Goal: Ask a question

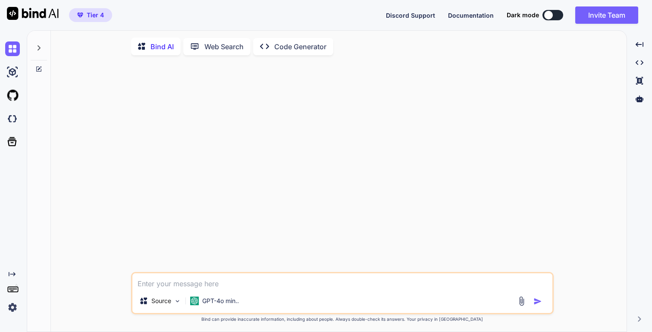
click at [220, 300] on p "GPT-4o min.." at bounding box center [220, 300] width 37 height 9
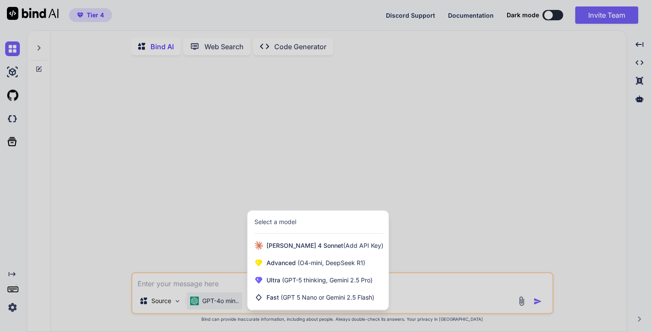
click at [194, 288] on div at bounding box center [326, 166] width 652 height 332
type textarea "x"
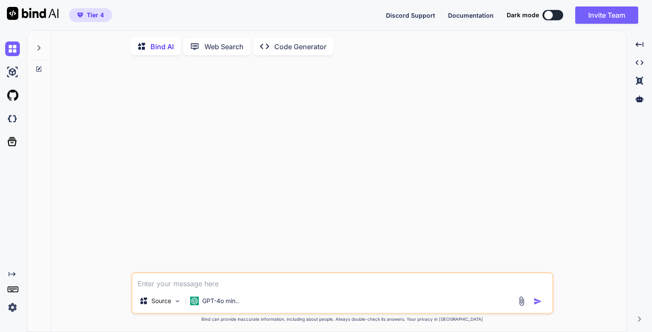
click at [194, 284] on textarea at bounding box center [342, 281] width 420 height 16
paste textarea "pubsubtemplate connection"
type textarea "pubsubtemplate connection optimize setting for spring boot"
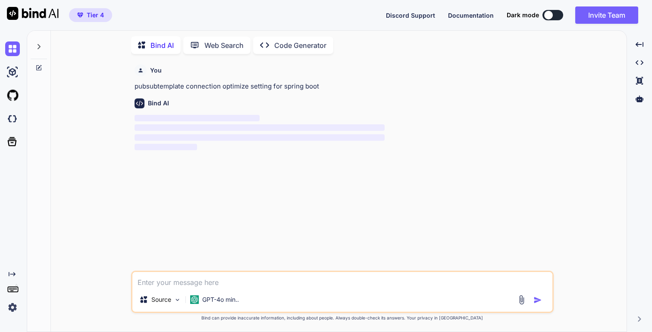
click at [147, 86] on p "pubsubtemplate connection optimize setting for spring boot" at bounding box center [343, 86] width 417 height 10
drag, startPoint x: 147, startPoint y: 86, endPoint x: 316, endPoint y: 84, distance: 168.6
click at [316, 84] on p "pubsubtemplate connection optimize setting for spring boot" at bounding box center [343, 86] width 417 height 10
copy p "pubsubtemplate connection optimize setting for spring boot"
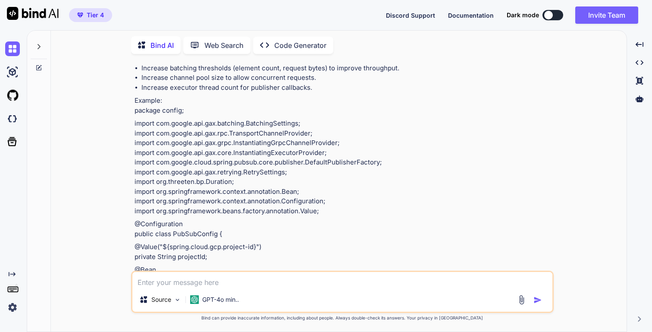
scroll to position [0, 0]
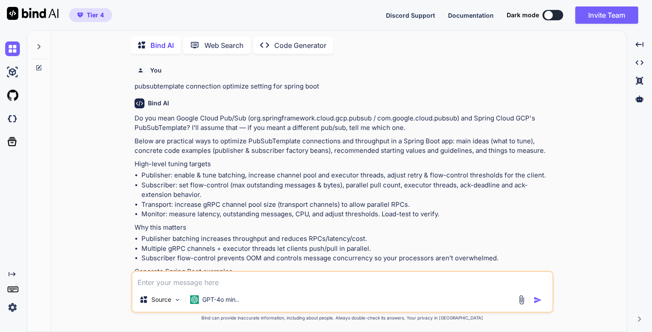
click at [35, 47] on icon at bounding box center [38, 46] width 7 height 7
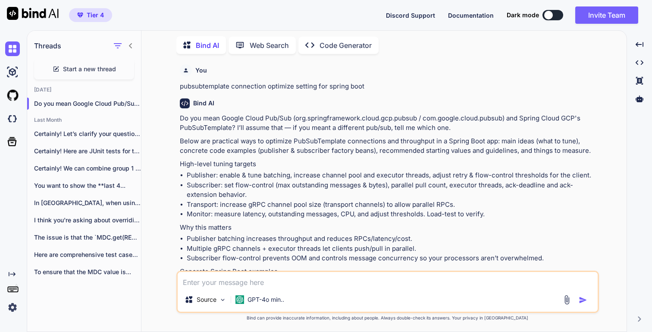
click at [88, 65] on span "Start a new thread" at bounding box center [89, 69] width 53 height 9
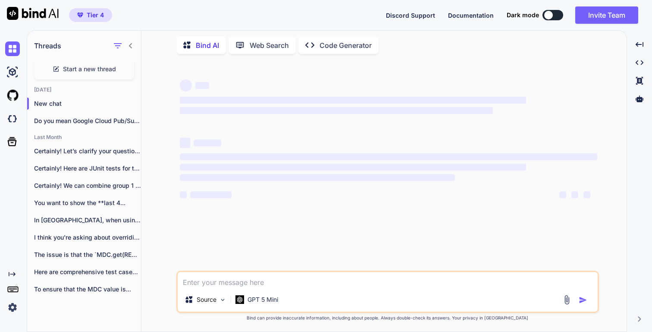
click at [210, 281] on textarea at bounding box center [388, 280] width 420 height 16
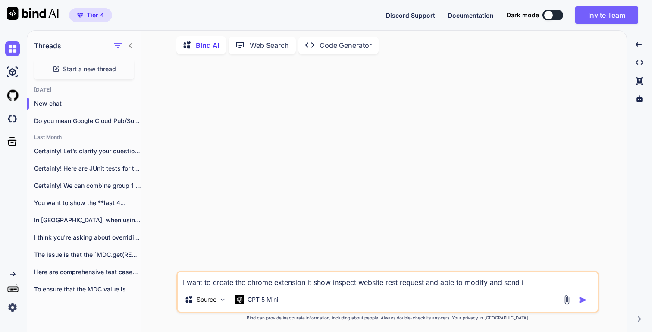
type textarea "I want to create the chrome extension it show inspect website rest request and …"
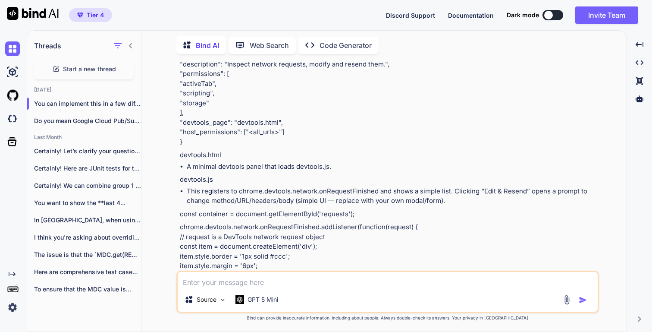
scroll to position [371, 0]
